Goal: Information Seeking & Learning: Learn about a topic

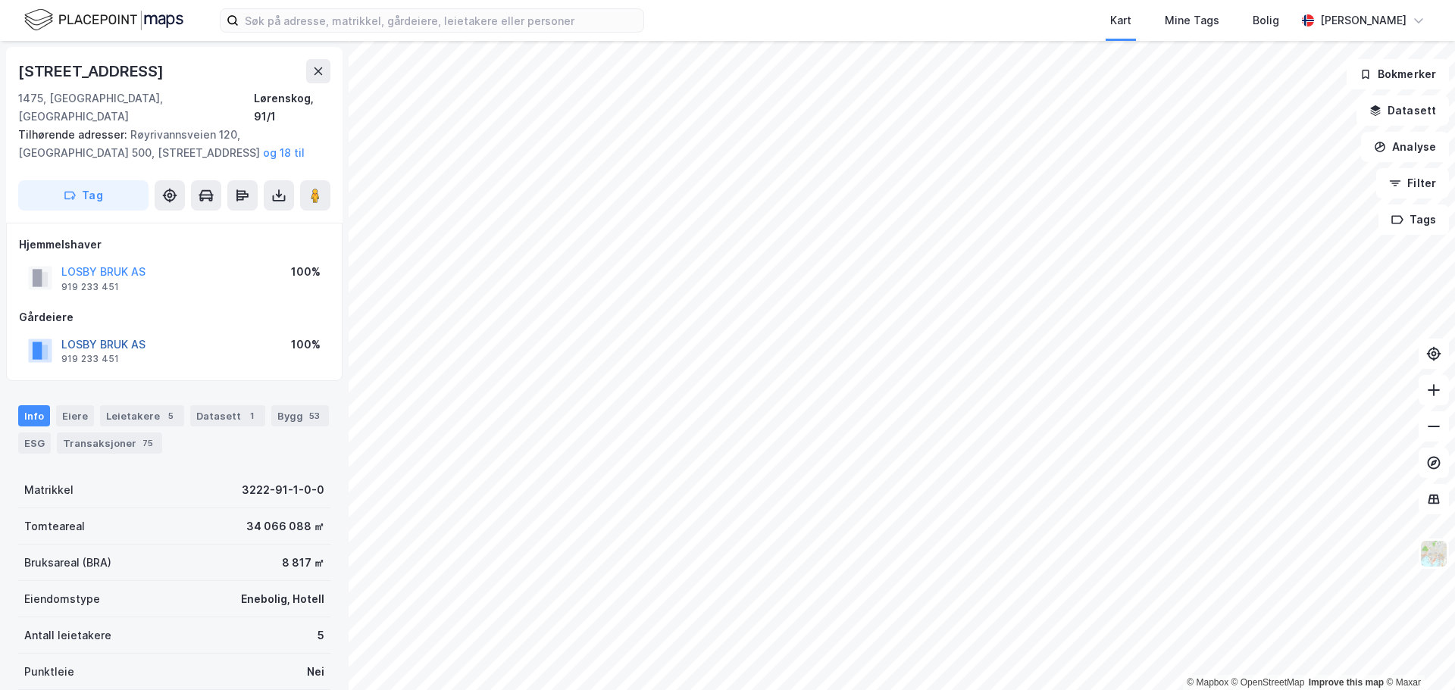
click at [0, 0] on button "LOSBY BRUK AS" at bounding box center [0, 0] width 0 height 0
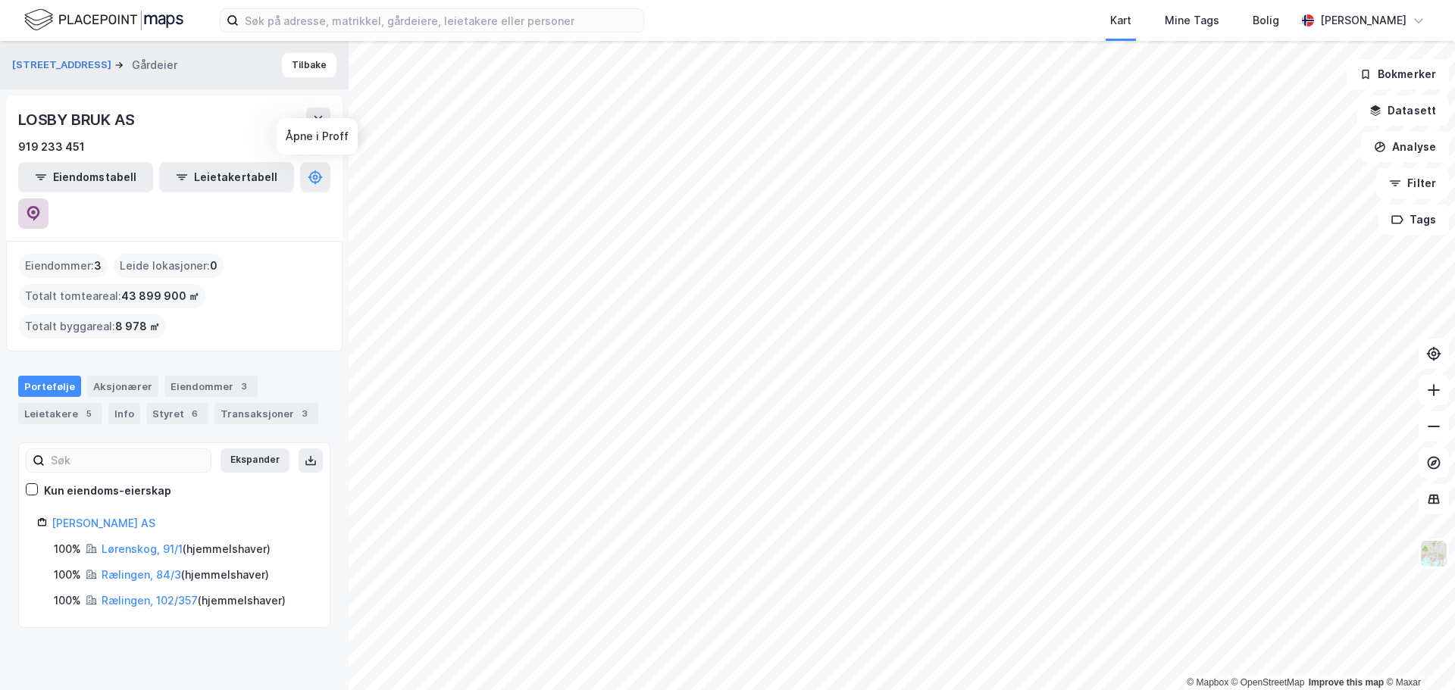
click at [41, 206] on icon at bounding box center [33, 213] width 15 height 15
